Goal: Transaction & Acquisition: Purchase product/service

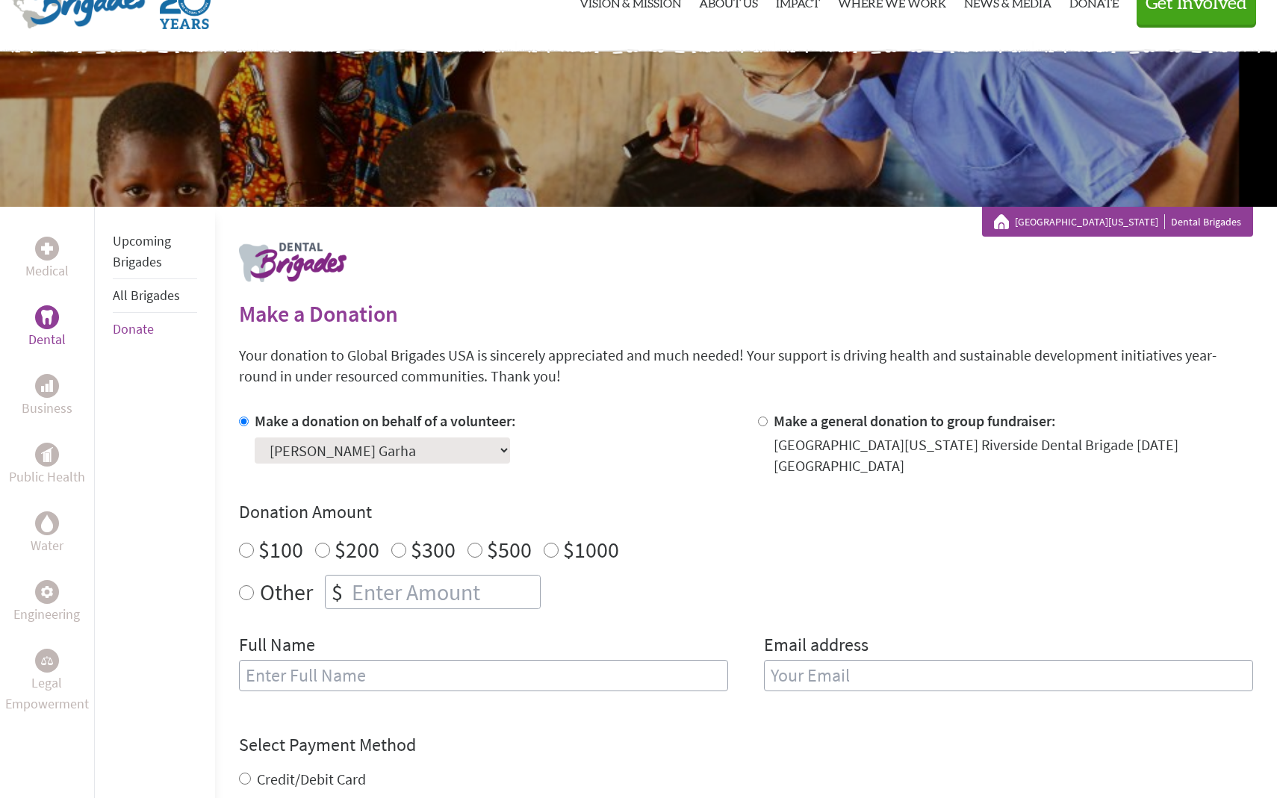
radio input "true"
click at [362, 578] on input "number" at bounding box center [444, 592] width 191 height 33
type input "250"
click at [341, 669] on input "text" at bounding box center [483, 675] width 489 height 31
type input "R"
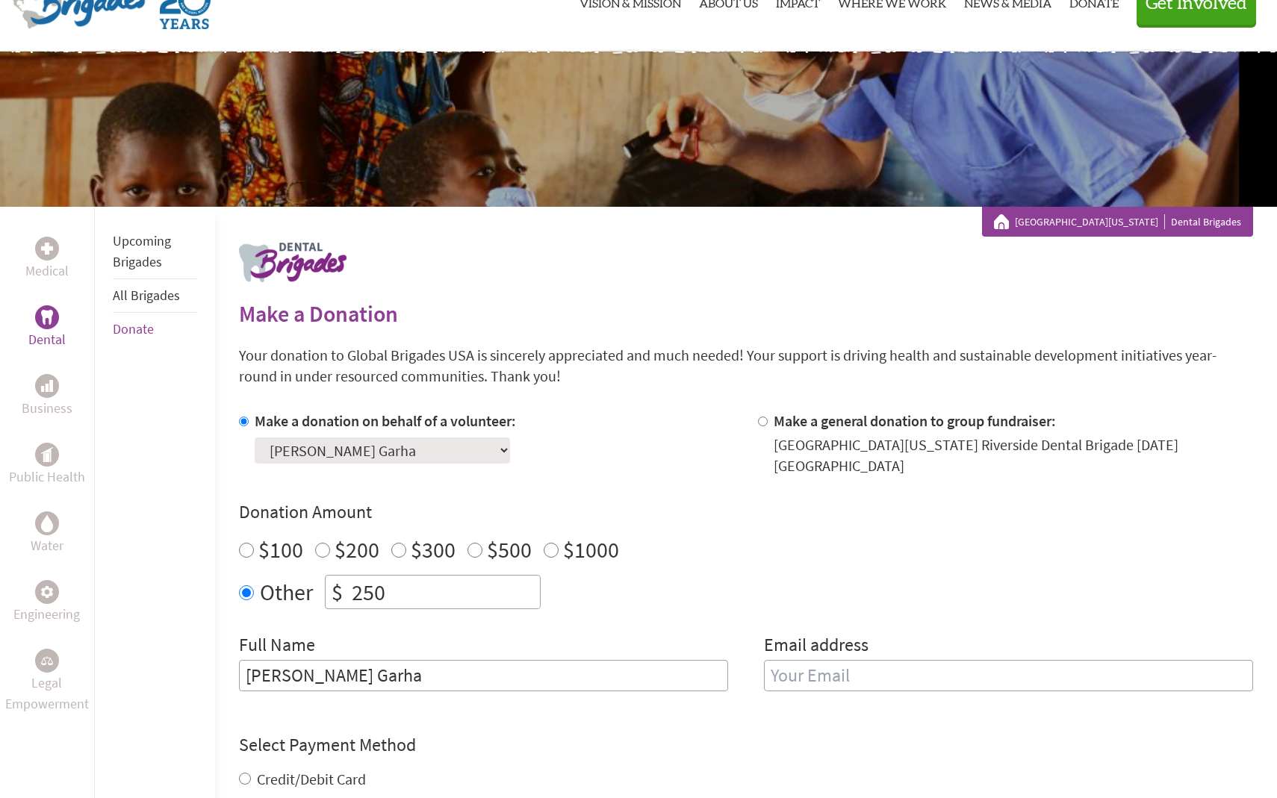
type input "[PERSON_NAME] Garha"
click at [807, 660] on input "email" at bounding box center [1008, 675] width 489 height 31
type input "[EMAIL_ADDRESS][DOMAIN_NAME]"
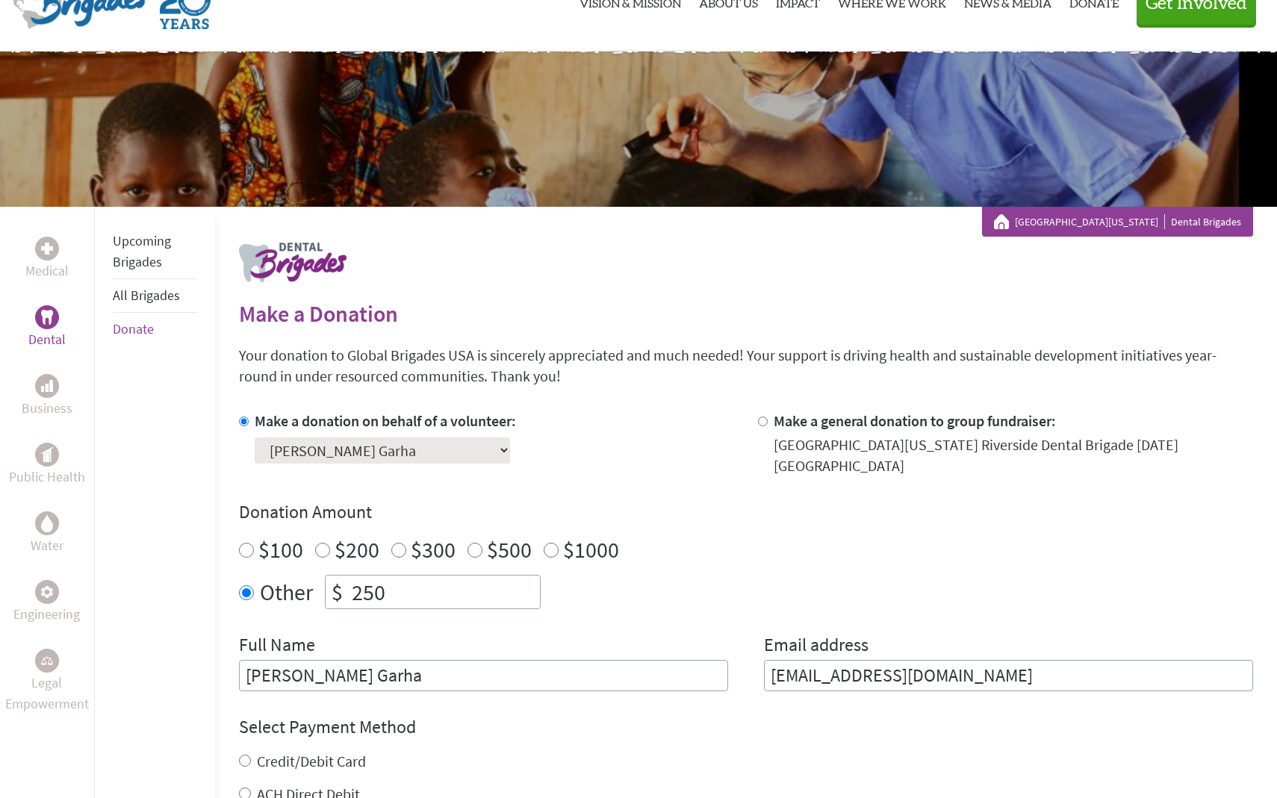
click at [859, 595] on div "Other $ 250" at bounding box center [746, 592] width 1014 height 34
click at [974, 660] on input "[EMAIL_ADDRESS][DOMAIN_NAME]" at bounding box center [1008, 675] width 489 height 31
click at [989, 660] on input "[EMAIL_ADDRESS][DOMAIN_NAME]" at bounding box center [1008, 675] width 489 height 31
click at [933, 597] on div "Make a donation on behalf of a volunteer: Select a volunteer... [PERSON_NAME] G…" at bounding box center [746, 551] width 1014 height 281
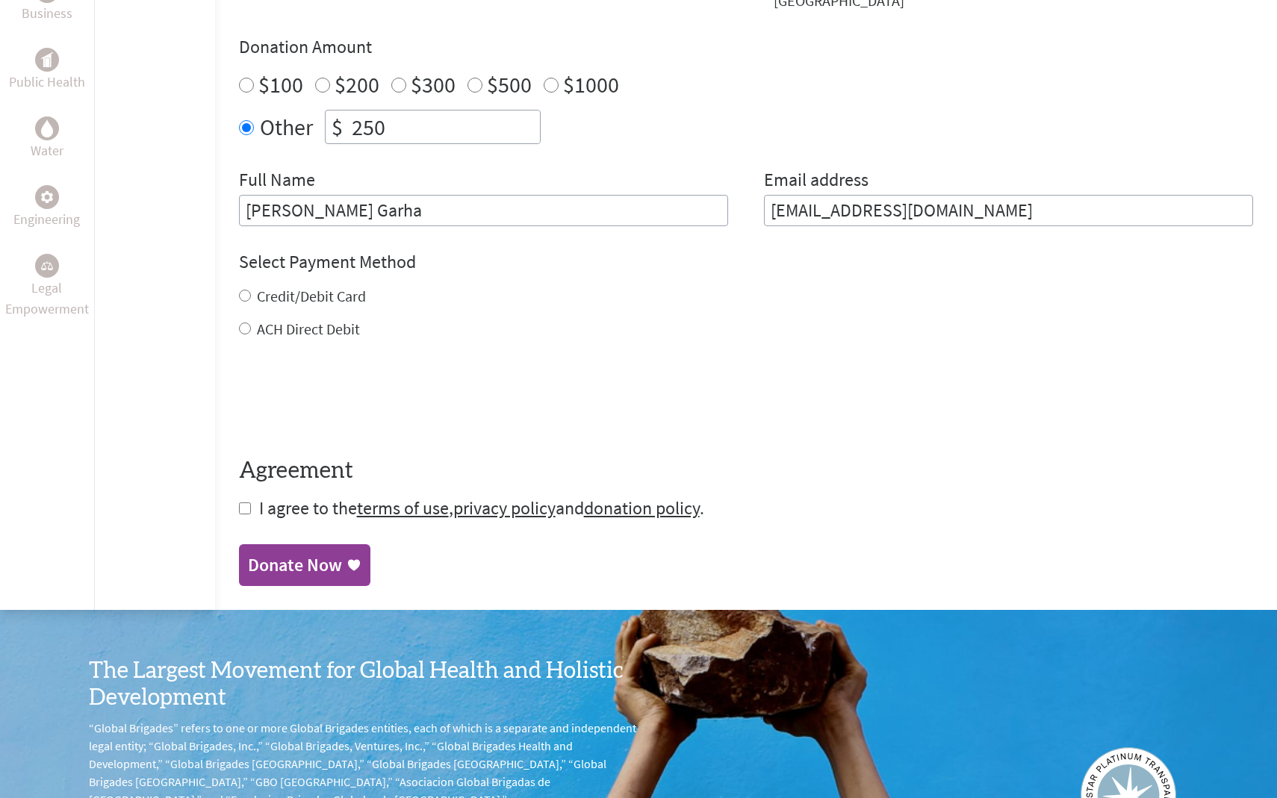
scroll to position [591, 0]
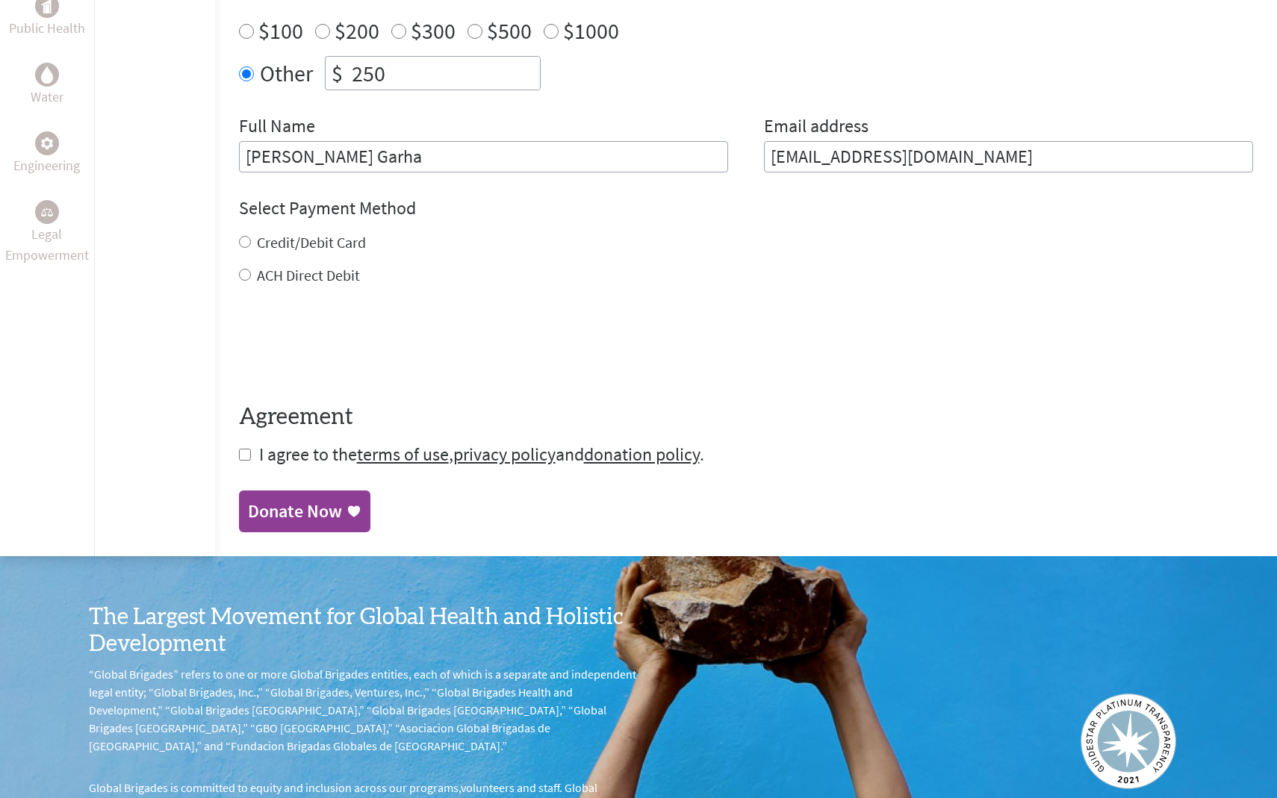
click at [278, 233] on label "Credit/Debit Card" at bounding box center [311, 242] width 109 height 19
click at [251, 236] on input "Credit/Debit Card" at bounding box center [245, 242] width 12 height 12
radio input "true"
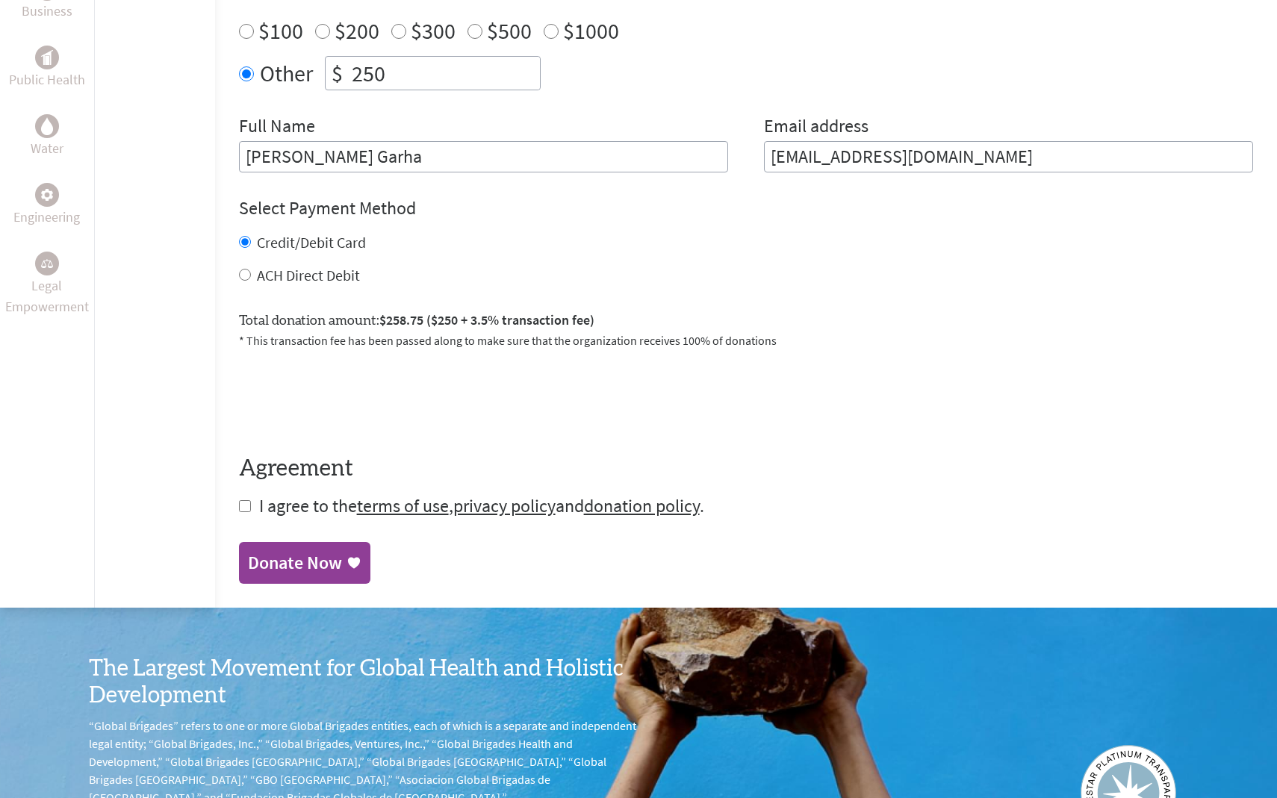
click at [271, 494] on span "I agree to the terms of use , privacy policy and donation policy ." at bounding box center [481, 505] width 445 height 23
click at [247, 500] on input "checkbox" at bounding box center [245, 506] width 12 height 12
checkbox input "true"
click at [271, 544] on link "Donate Now" at bounding box center [304, 565] width 131 height 42
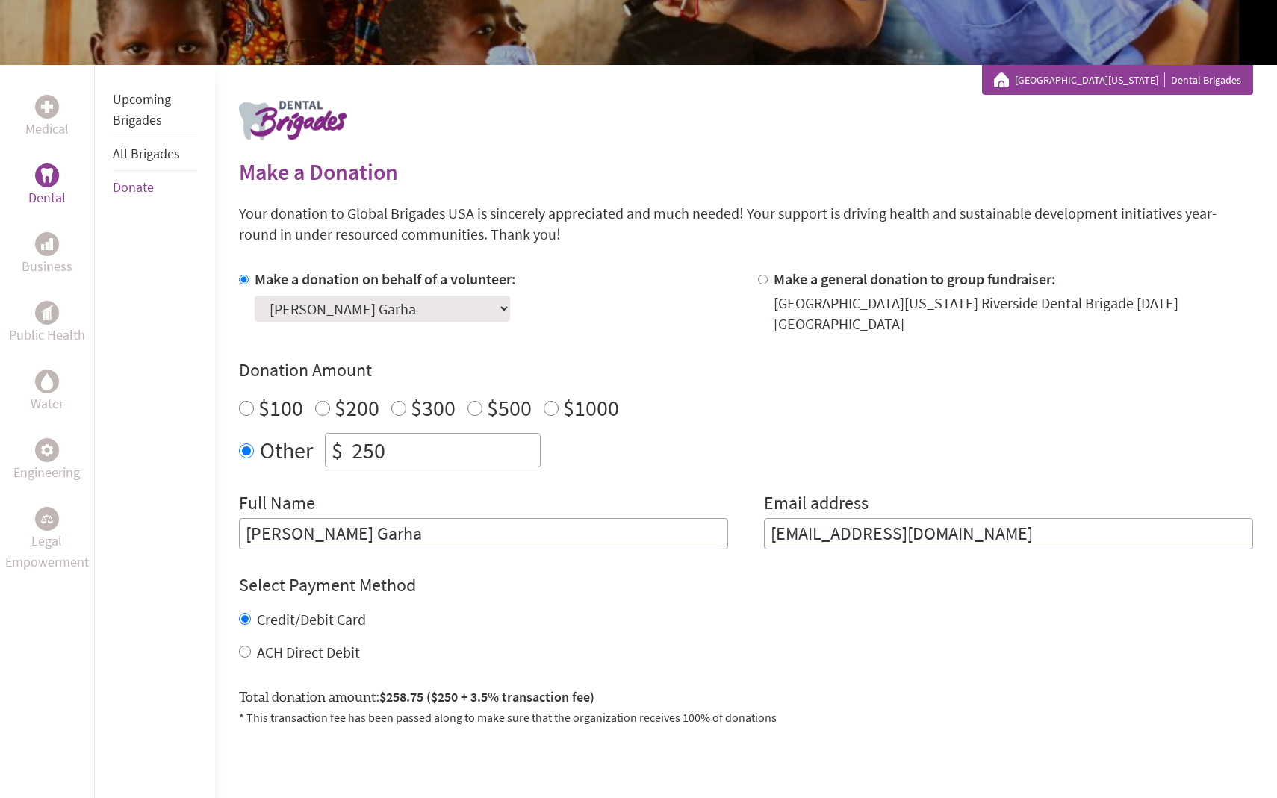
scroll to position [200, 0]
